Goal: Task Accomplishment & Management: Manage account settings

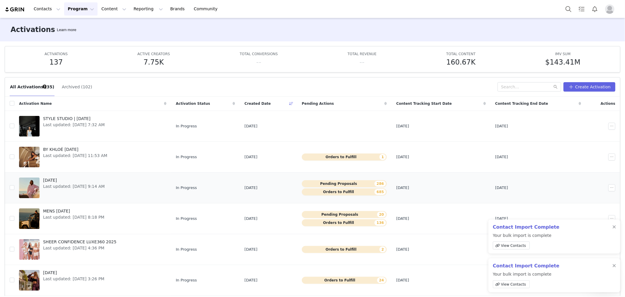
scroll to position [31, 0]
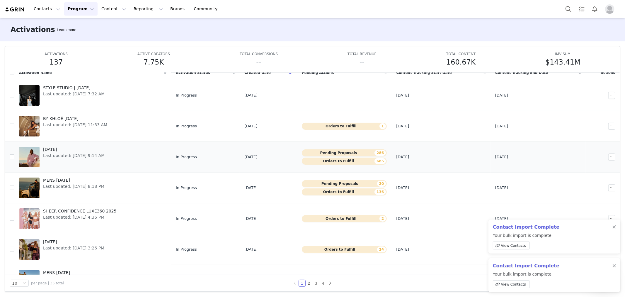
click at [62, 156] on span "Last updated: [DATE] 9:14 AM" at bounding box center [74, 155] width 62 height 6
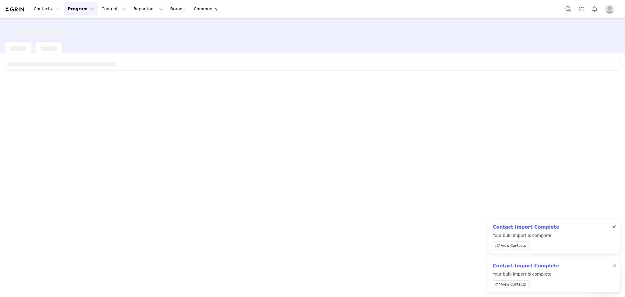
click at [614, 228] on div at bounding box center [615, 227] width 4 height 5
click at [616, 264] on div at bounding box center [615, 265] width 4 height 5
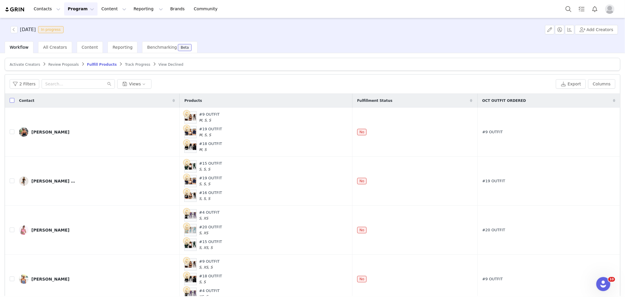
click at [13, 101] on input "checkbox" at bounding box center [12, 100] width 5 height 5
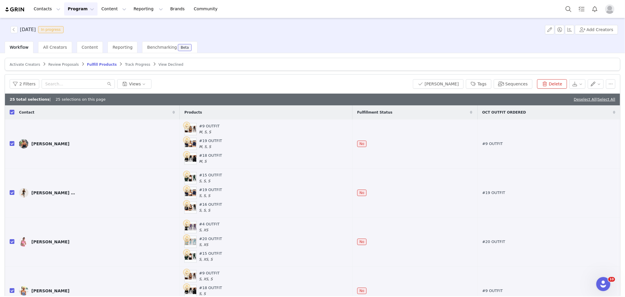
checkbox input "true"
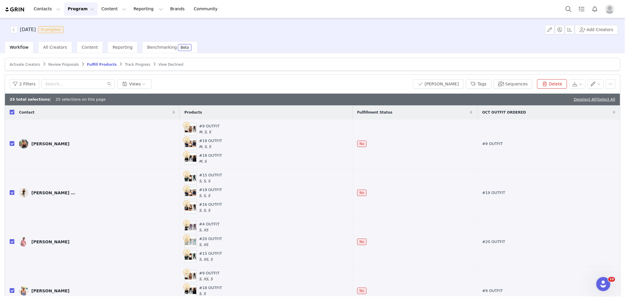
checkbox input "true"
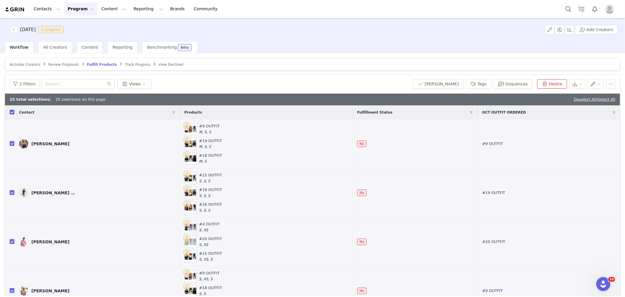
checkbox input "true"
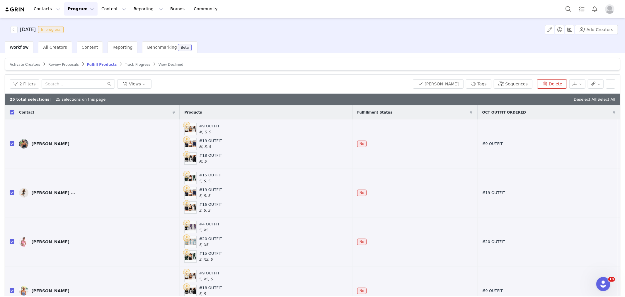
checkbox input "true"
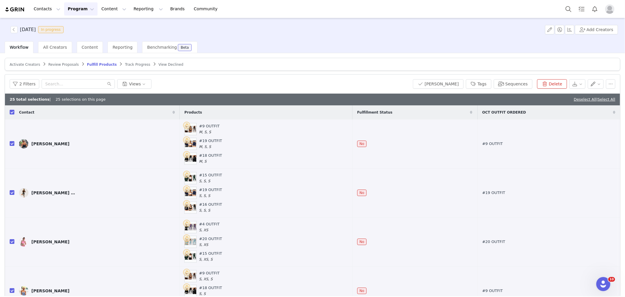
checkbox input "true"
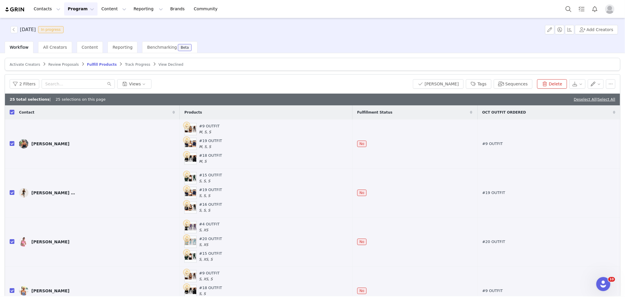
checkbox input "true"
click at [598, 101] on link "Select All" at bounding box center [607, 99] width 18 height 4
click at [443, 83] on button "[PERSON_NAME]" at bounding box center [438, 83] width 50 height 9
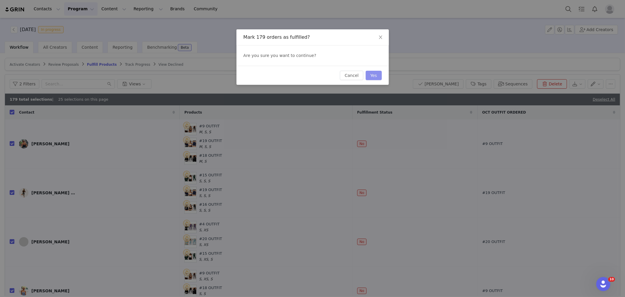
click at [378, 73] on button "Yes" at bounding box center [374, 75] width 16 height 9
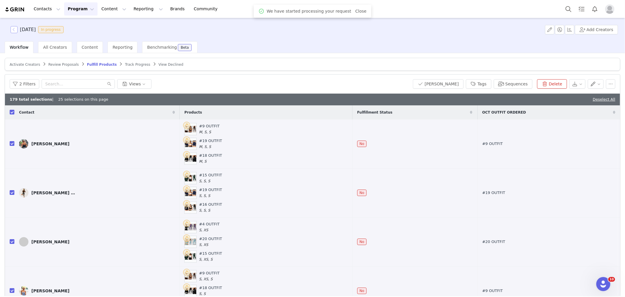
click at [16, 29] on button "button" at bounding box center [14, 29] width 7 height 7
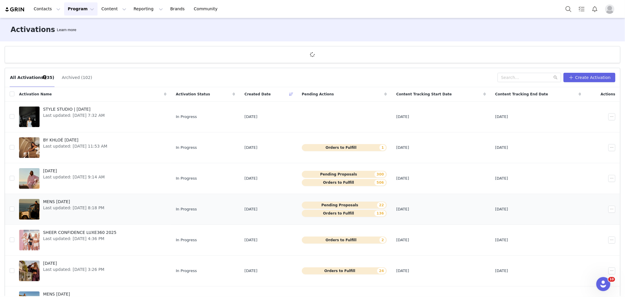
click at [77, 213] on div "MENS [DATE] Last updated: [DATE] 8:18 PM" at bounding box center [74, 208] width 68 height 23
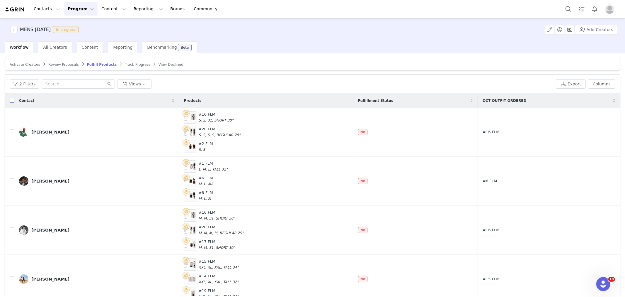
click at [10, 100] on input "checkbox" at bounding box center [12, 100] width 5 height 5
checkbox input "true"
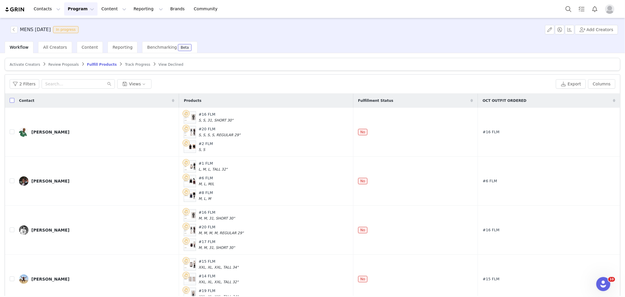
checkbox input "true"
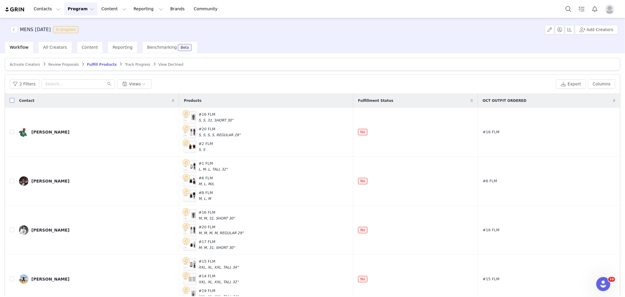
checkbox input "true"
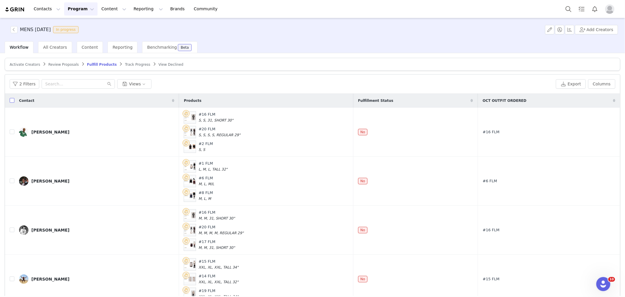
checkbox input "true"
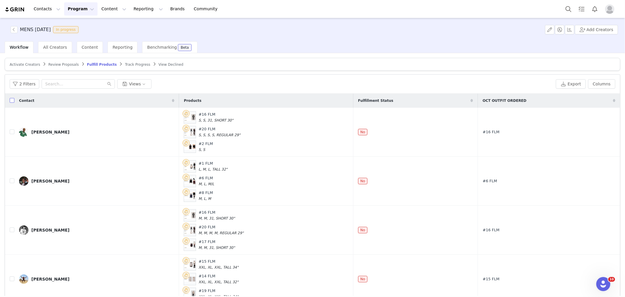
checkbox input "true"
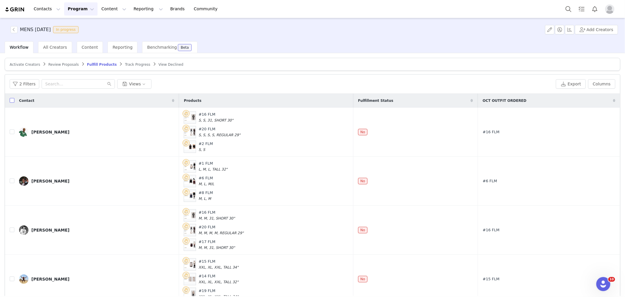
checkbox input "true"
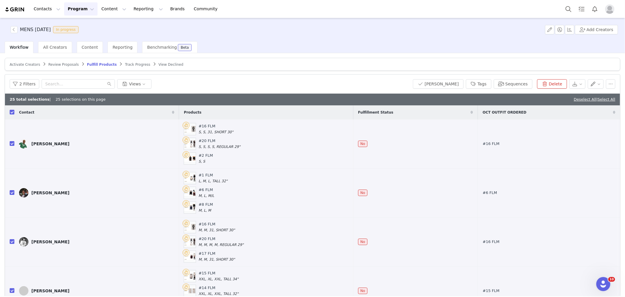
click at [598, 104] on div "25 total selections | 25 selections on this page Deselect All | Select All" at bounding box center [312, 100] width 615 height 12
click at [599, 99] on link "Select All" at bounding box center [607, 99] width 18 height 4
click at [443, 84] on button "[PERSON_NAME]" at bounding box center [438, 83] width 50 height 9
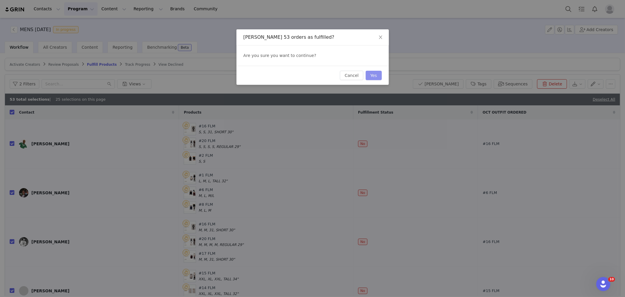
click at [376, 75] on button "Yes" at bounding box center [374, 75] width 16 height 9
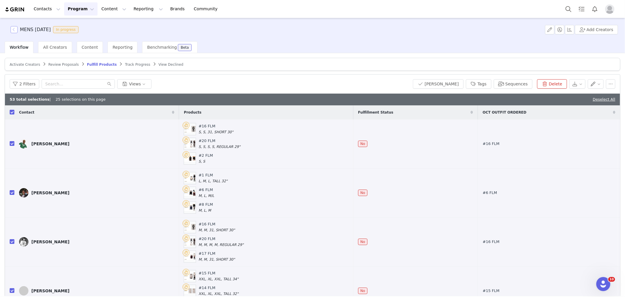
click at [16, 30] on button "button" at bounding box center [14, 29] width 7 height 7
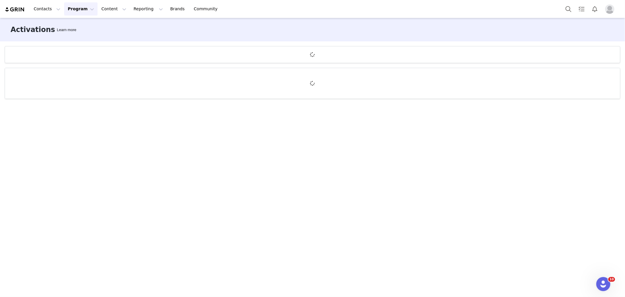
click at [147, 34] on div "Activations Learn more" at bounding box center [312, 29] width 625 height 23
